Goal: Task Accomplishment & Management: Use online tool/utility

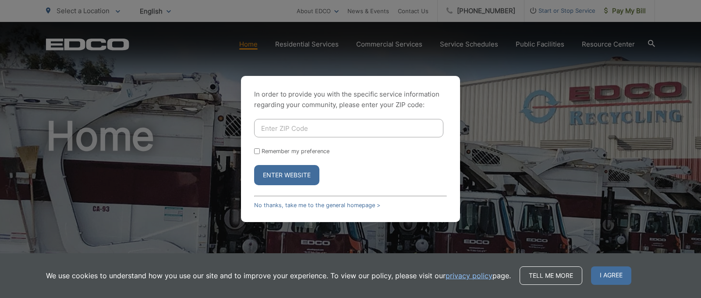
click at [277, 121] on input "Enter ZIP Code" at bounding box center [348, 128] width 189 height 18
type input "91942"
drag, startPoint x: 256, startPoint y: 146, endPoint x: 292, endPoint y: 177, distance: 47.9
click at [256, 148] on input "Remember my preference" at bounding box center [257, 151] width 6 height 6
checkbox input "true"
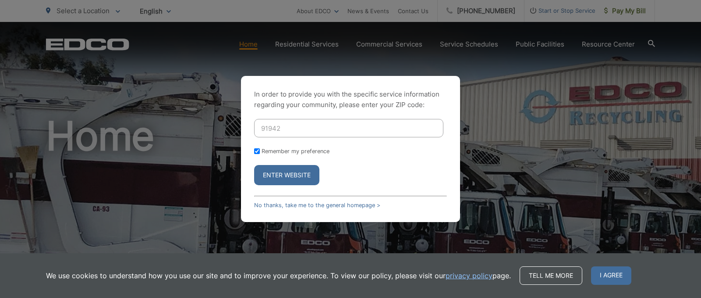
checkbox input "true"
click at [293, 173] on button "Enter Website" at bounding box center [286, 175] width 65 height 20
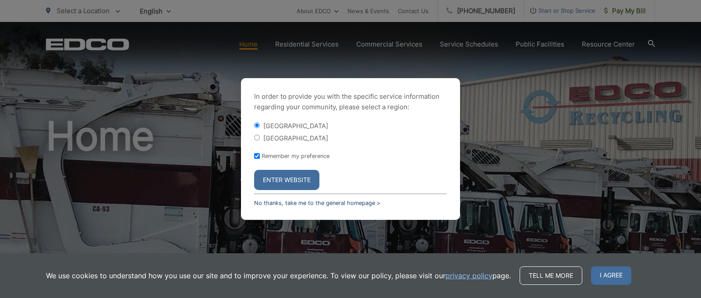
click at [303, 206] on link "No thanks, take me to the general homepage >" at bounding box center [317, 202] width 126 height 7
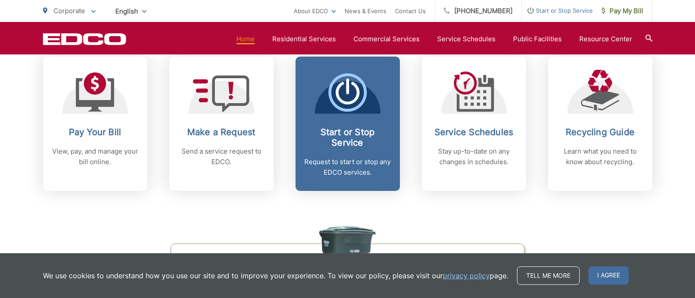
scroll to position [380, 0]
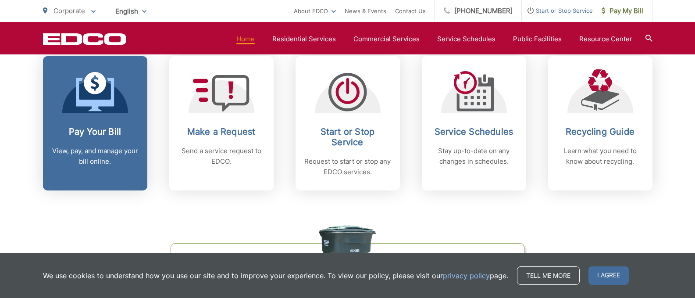
click at [94, 146] on p "View, pay, and manage your bill online." at bounding box center [95, 156] width 87 height 21
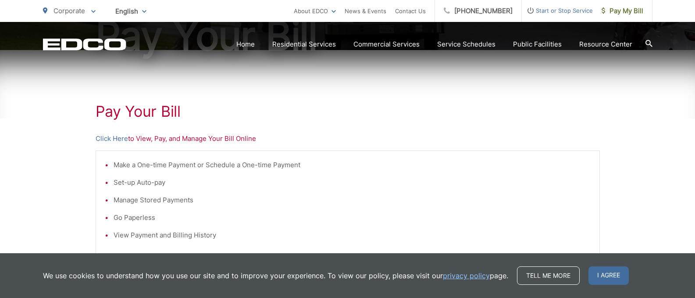
scroll to position [124, 0]
click at [112, 140] on link "Click Here" at bounding box center [112, 139] width 32 height 11
